Goal: Task Accomplishment & Management: Use online tool/utility

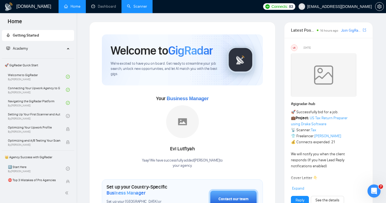
click at [136, 9] on link "Scanner" at bounding box center [137, 6] width 20 height 5
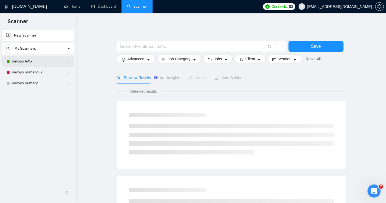
click at [29, 60] on link "devops AWS" at bounding box center [38, 61] width 52 height 11
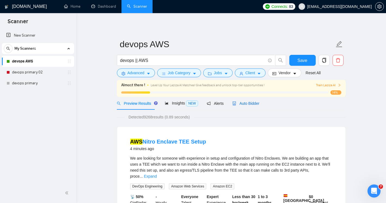
click at [245, 105] on span "Auto Bidder" at bounding box center [245, 103] width 27 height 4
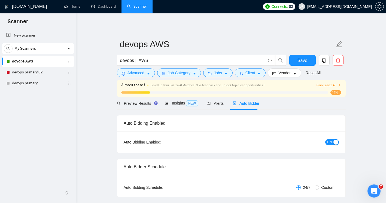
checkbox input "true"
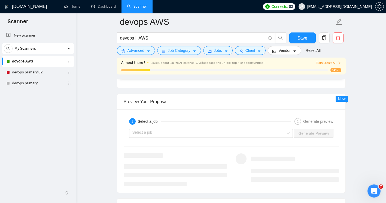
scroll to position [996, 0]
click at [238, 135] on input "search" at bounding box center [209, 133] width 154 height 8
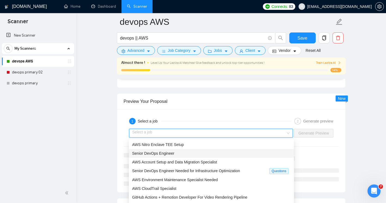
click at [164, 154] on span "Senior DevOps Engineer" at bounding box center [153, 153] width 42 height 4
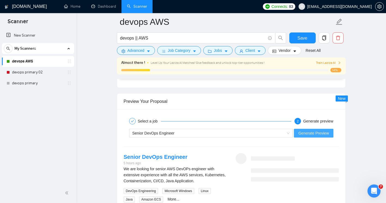
click at [314, 132] on span "Generate Preview" at bounding box center [313, 133] width 30 height 6
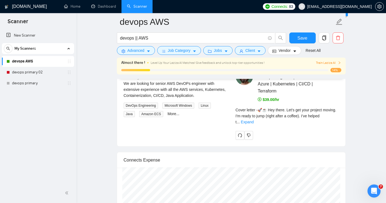
scroll to position [1081, 0]
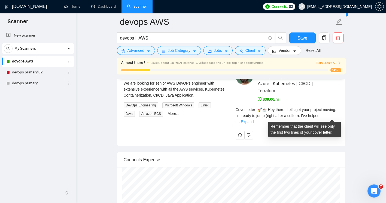
click at [253, 119] on link "Expand" at bounding box center [247, 121] width 13 height 4
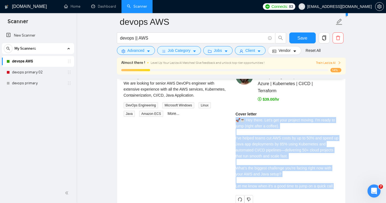
drag, startPoint x: 233, startPoint y: 120, endPoint x: 336, endPoint y: 186, distance: 122.0
click at [336, 186] on div "Pavlo M . DevOps Engineer | AWS GCP Azure | Kubernetes | CI/CD | Terraform $39.…" at bounding box center [287, 135] width 112 height 136
copy div "🚀☕ Hey there. Let's get your project moving. I'm ready to jump (right after a c…"
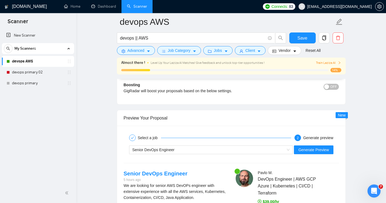
scroll to position [979, 0]
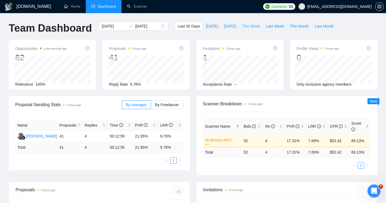
click at [243, 26] on span "This Week" at bounding box center [251, 26] width 18 height 6
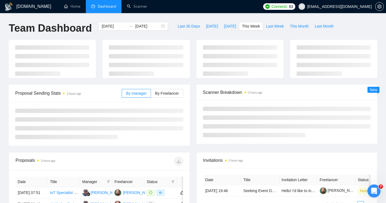
type input "[DATE]"
